Goal: Task Accomplishment & Management: Manage account settings

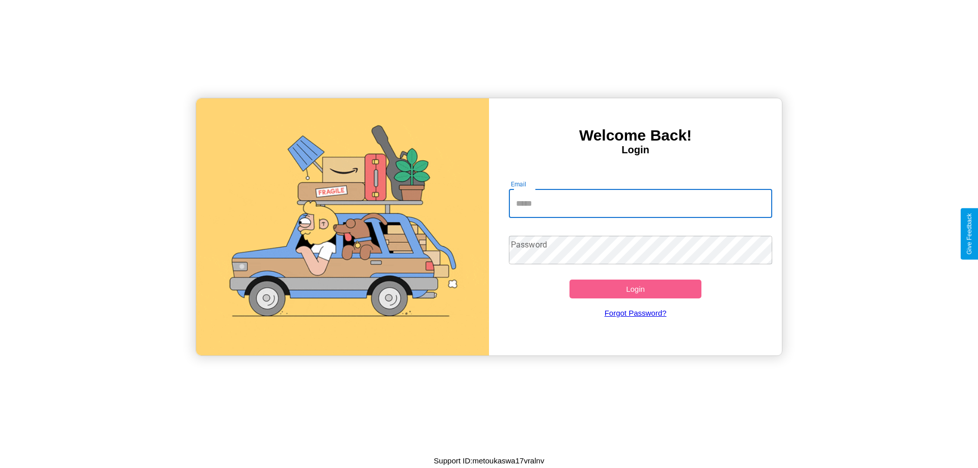
click at [641, 203] on input "Email" at bounding box center [641, 204] width 264 height 29
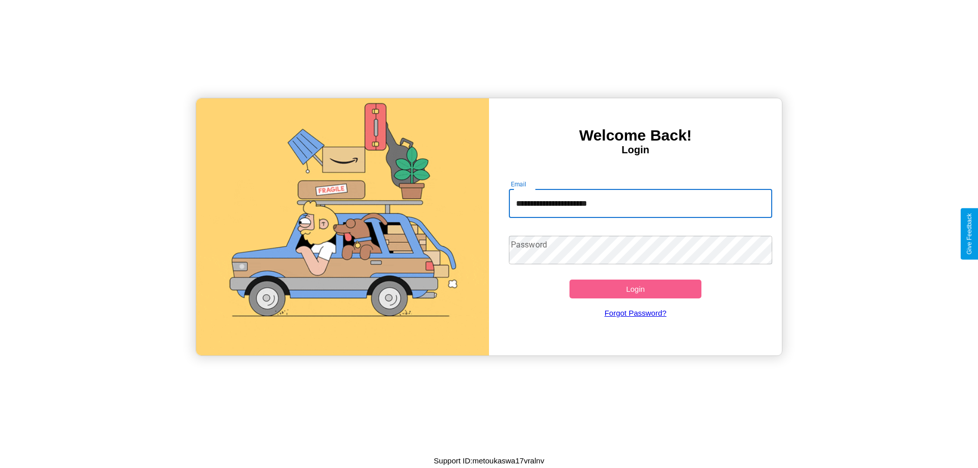
type input "**********"
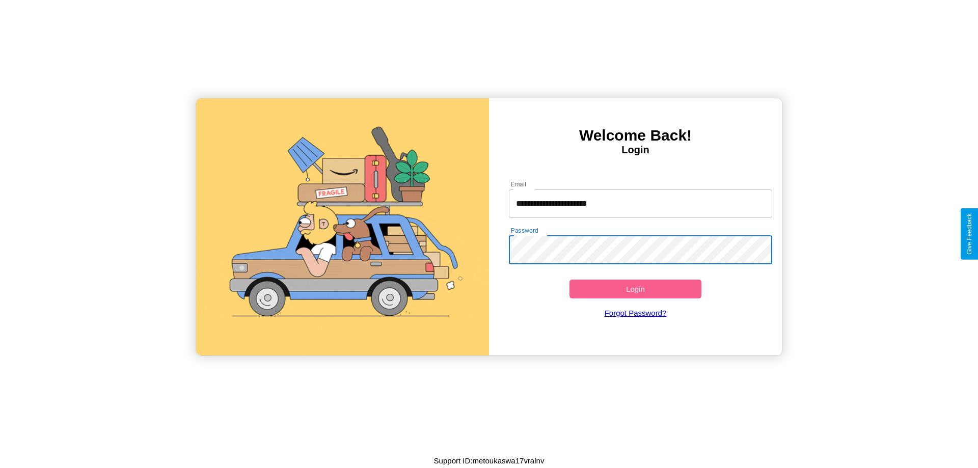
click at [635, 289] on button "Login" at bounding box center [636, 289] width 132 height 19
